Goal: Information Seeking & Learning: Check status

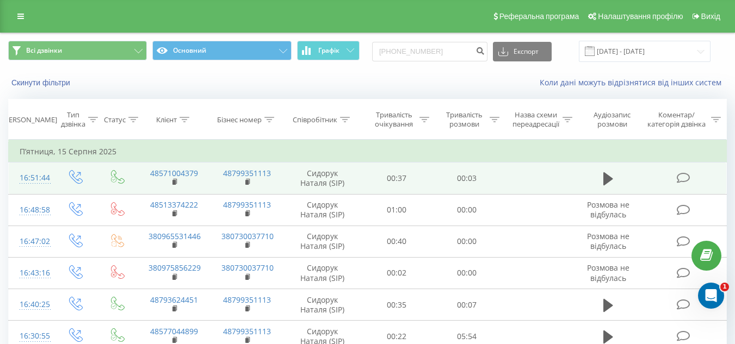
type input "[PHONE_NUMBER]"
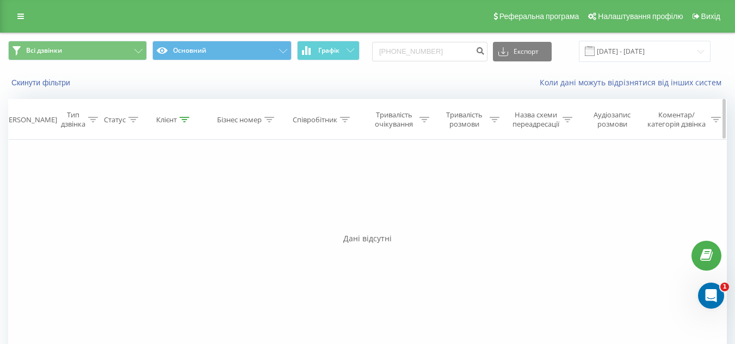
click at [470, 113] on div "Тривалість розмови" at bounding box center [464, 119] width 45 height 18
click at [621, 174] on div "Фільтрувати за умовою Дорівнює Введіть значення Скасувати OK Фільтрувати за умо…" at bounding box center [367, 262] width 718 height 245
click at [628, 190] on div "Фільтрувати за умовою Дорівнює Введіть значення Скасувати OK Фільтрувати за умо…" at bounding box center [367, 262] width 718 height 245
click at [520, 146] on icon at bounding box center [518, 147] width 5 height 5
click at [29, 115] on div "[PERSON_NAME]" at bounding box center [29, 119] width 55 height 9
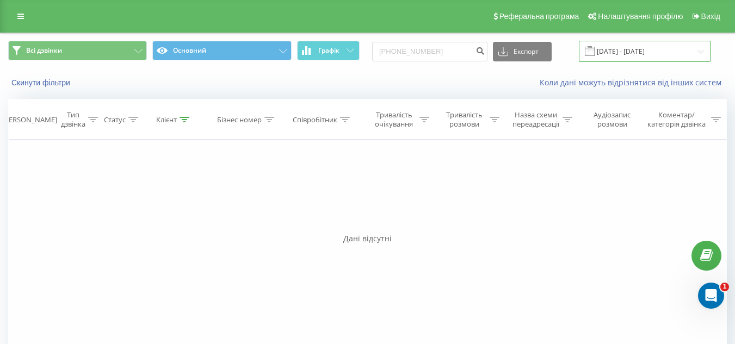
click at [675, 53] on input "[DATE] - [DATE]" at bounding box center [645, 51] width 132 height 21
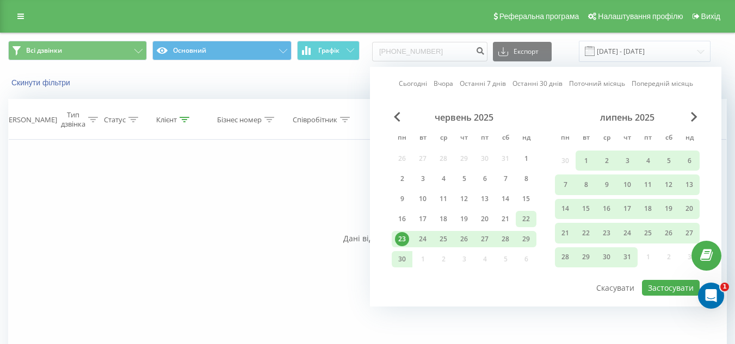
click at [525, 219] on div "22" at bounding box center [526, 219] width 14 height 14
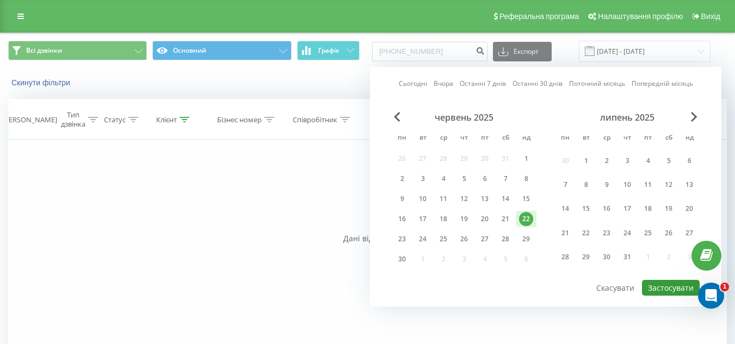
click at [662, 288] on button "Застосувати" at bounding box center [671, 288] width 58 height 16
type input "[DATE] - [DATE]"
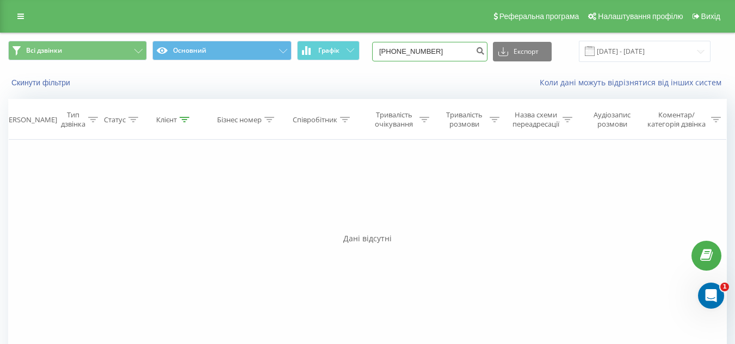
click at [413, 49] on input "[PHONE_NUMBER]" at bounding box center [429, 52] width 115 height 20
paste input "[PHONE_NUMBER]"
drag, startPoint x: 480, startPoint y: 51, endPoint x: 255, endPoint y: 10, distance: 229.3
click at [255, 10] on div "Реферальна програма Налаштування профілю Вихід Всі дзвінки Основний Графік +491…" at bounding box center [367, 197] width 735 height 394
click at [413, 57] on input "928" at bounding box center [429, 52] width 115 height 20
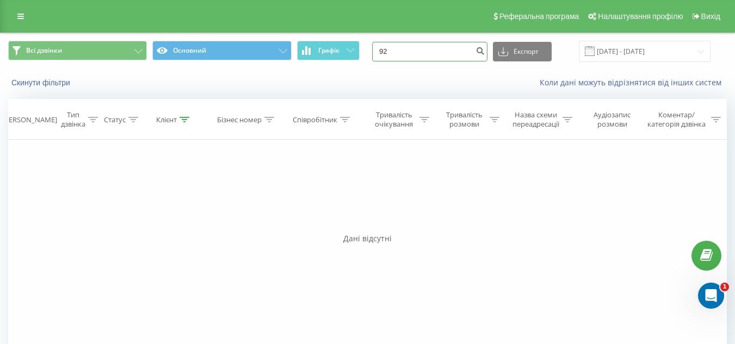
type input "9"
paste input "[PHONE_NUMBER]"
type input "[PHONE_NUMBER]"
click at [666, 51] on input "[DATE] - [DATE]" at bounding box center [645, 51] width 132 height 21
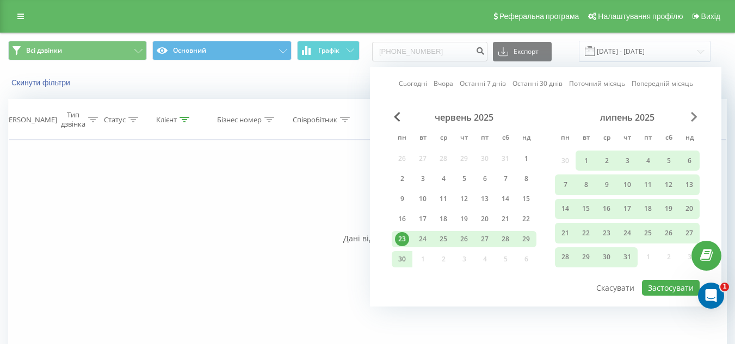
click at [693, 115] on span "Next Month" at bounding box center [694, 117] width 7 height 10
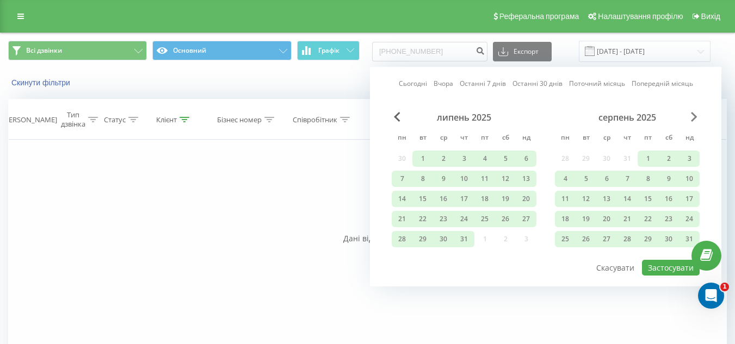
click at [694, 115] on span "Next Month" at bounding box center [694, 117] width 7 height 10
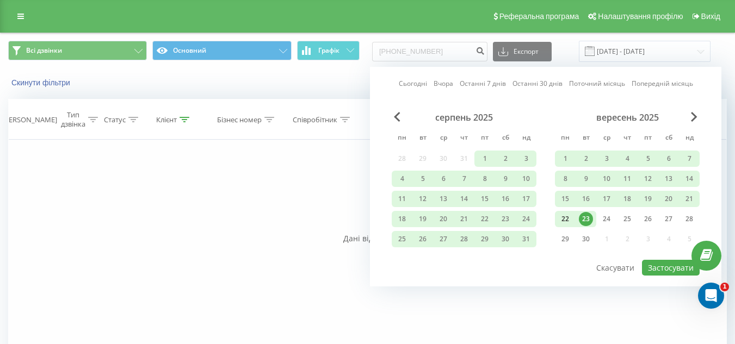
click at [566, 215] on div "22" at bounding box center [565, 219] width 14 height 14
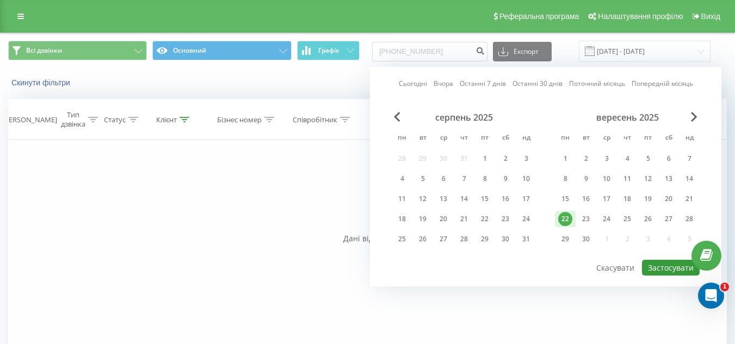
click at [675, 267] on button "Застосувати" at bounding box center [671, 268] width 58 height 16
type input "22.09.2025 - 22.09.2025"
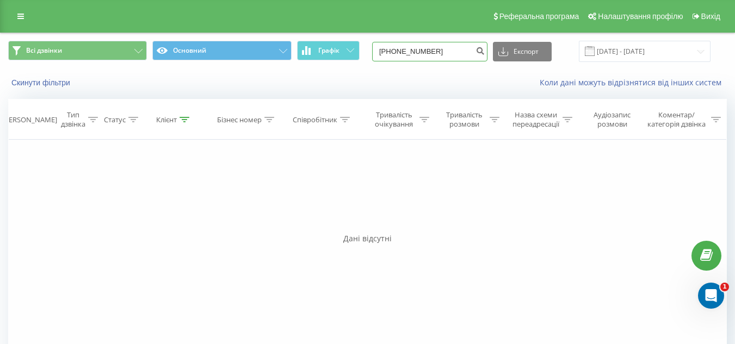
click at [424, 48] on input "[PHONE_NUMBER]" at bounding box center [429, 52] width 115 height 20
click at [424, 45] on input "[PHONE_NUMBER]" at bounding box center [429, 52] width 115 height 20
drag, startPoint x: 464, startPoint y: 48, endPoint x: 314, endPoint y: 55, distance: 150.3
click at [314, 55] on div "Всі дзвінки Основний Графік +491788981928 Експорт .csv .xls .xlsx 22.09.2025 - …" at bounding box center [367, 51] width 718 height 21
paste input "[PHONE_NUMBER]"
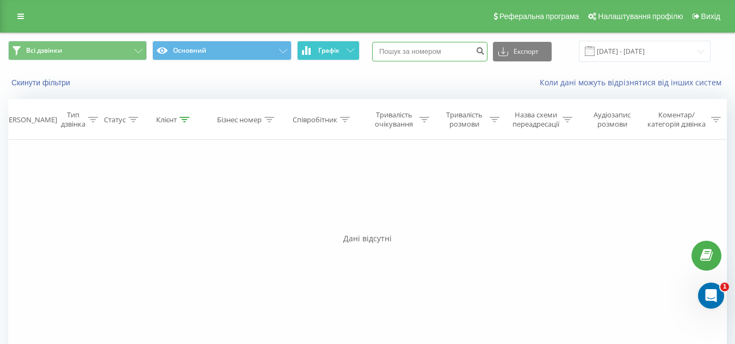
type input "[PHONE_NUMBER]"
click at [653, 50] on input "[DATE] - [DATE]" at bounding box center [645, 51] width 132 height 21
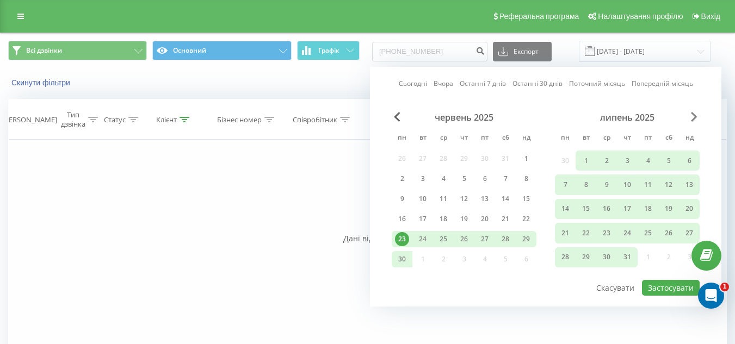
click at [692, 114] on span "Next Month" at bounding box center [694, 117] width 7 height 10
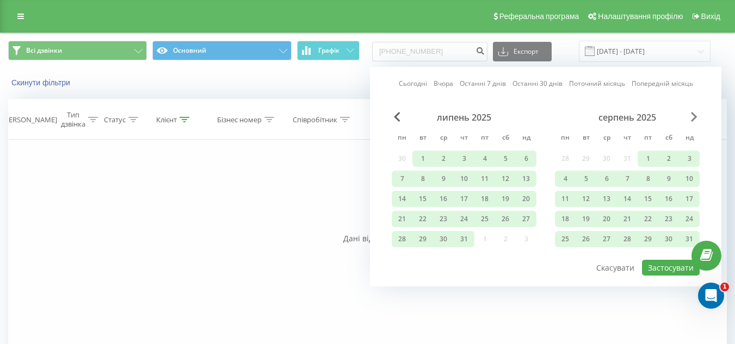
click at [692, 114] on span "Next Month" at bounding box center [694, 117] width 7 height 10
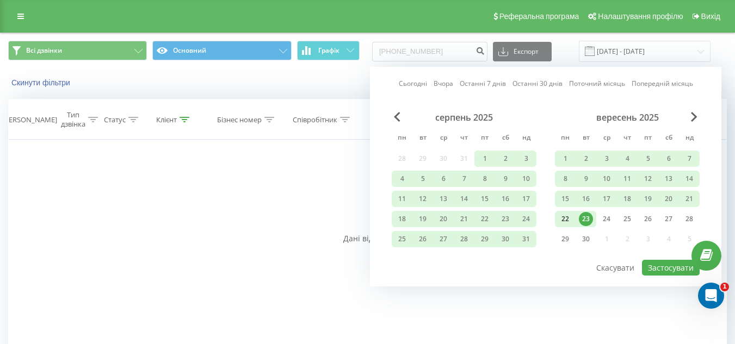
click at [568, 222] on div "22" at bounding box center [565, 219] width 14 height 14
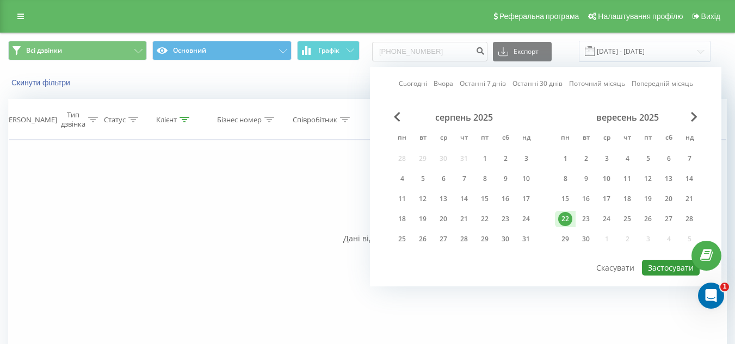
click at [671, 269] on button "Застосувати" at bounding box center [671, 268] width 58 height 16
type input "[DATE] - [DATE]"
